Goal: Task Accomplishment & Management: Manage account settings

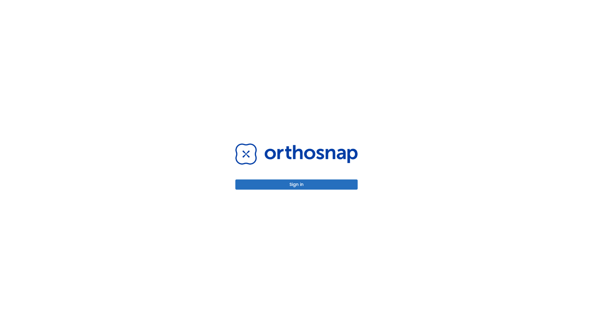
click at [296, 185] on button "Sign in" at bounding box center [296, 185] width 122 height 10
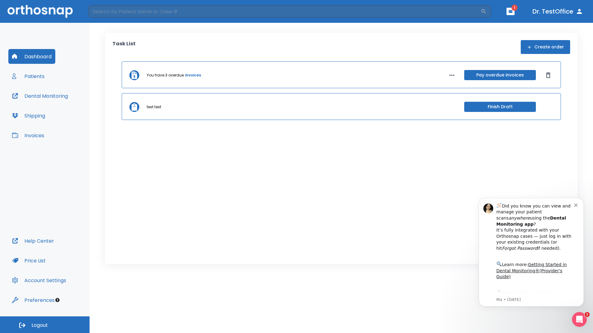
click at [45, 325] on span "Logout" at bounding box center [39, 325] width 16 height 7
